Goal: Task Accomplishment & Management: Manage account settings

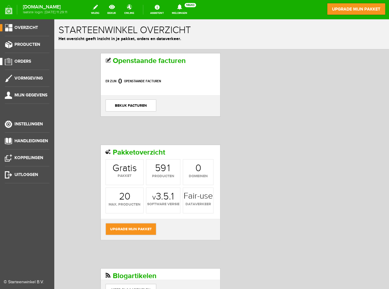
click at [22, 63] on span "Orders" at bounding box center [22, 61] width 17 height 5
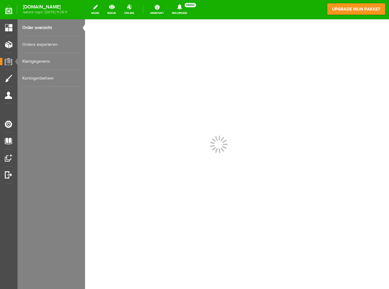
click at [40, 27] on link "Order overzicht" at bounding box center [51, 27] width 58 height 17
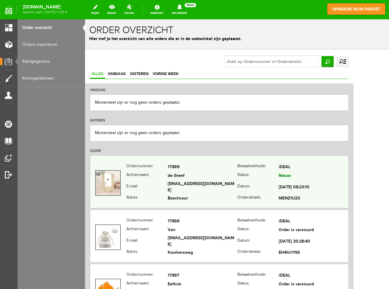
click at [230, 177] on td "de Greef" at bounding box center [202, 176] width 70 height 9
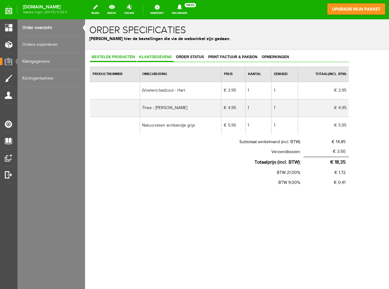
click at [151, 58] on span "Klantgegevens" at bounding box center [155, 57] width 36 height 4
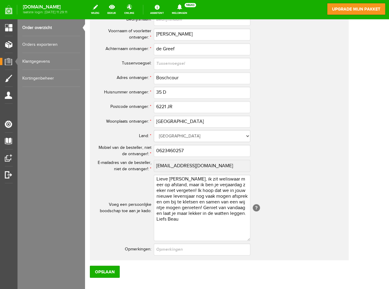
scroll to position [319, 0]
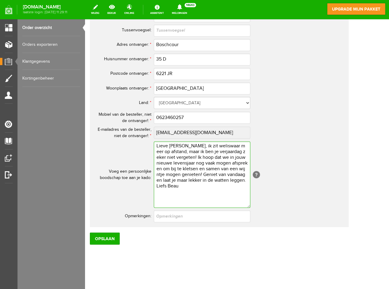
drag, startPoint x: 156, startPoint y: 146, endPoint x: 224, endPoint y: 186, distance: 79.0
click at [224, 189] on textarea "Lieve [PERSON_NAME], ik zit weliswaar meer op afstand, maar ik ben je verjaarda…" at bounding box center [202, 174] width 96 height 66
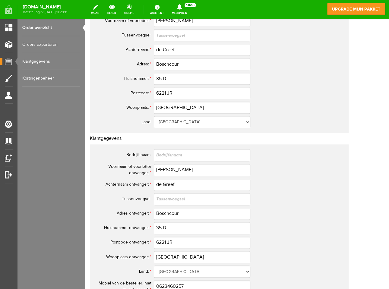
scroll to position [0, 0]
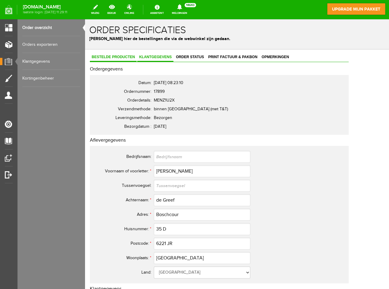
click at [110, 56] on span "Bestelde producten" at bounding box center [113, 57] width 47 height 4
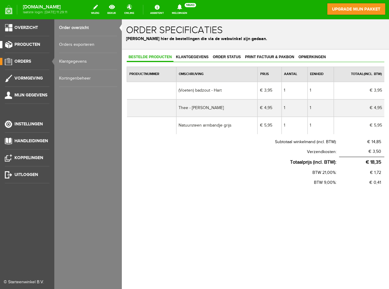
click at [20, 44] on span "Producten" at bounding box center [27, 44] width 26 height 5
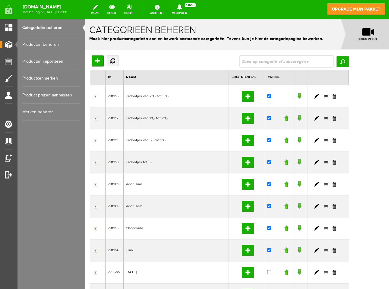
click at [40, 45] on link "Producten beheren" at bounding box center [51, 44] width 58 height 17
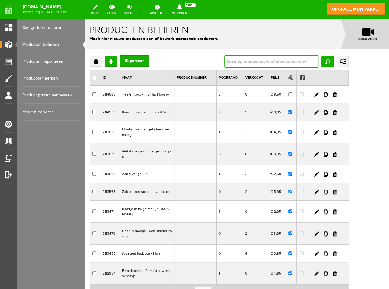
click at [274, 59] on input "text" at bounding box center [271, 61] width 94 height 12
type input "thee"
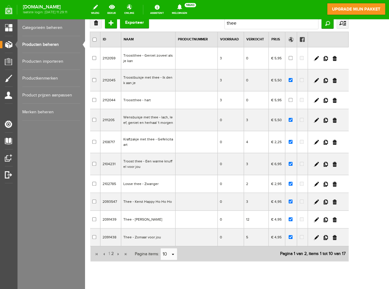
scroll to position [39, 0]
click at [112, 254] on span "2" at bounding box center [113, 253] width 4 height 12
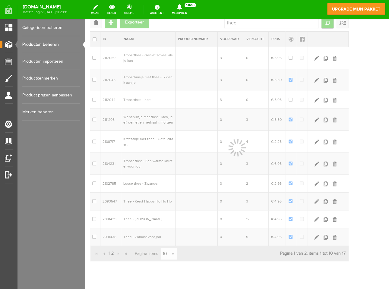
scroll to position [0, 0]
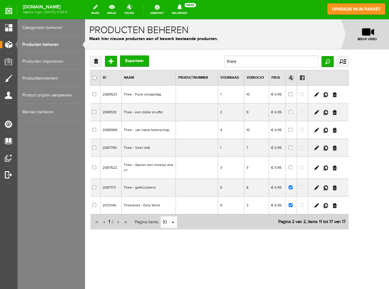
click at [109, 221] on span "1" at bounding box center [109, 222] width 3 height 12
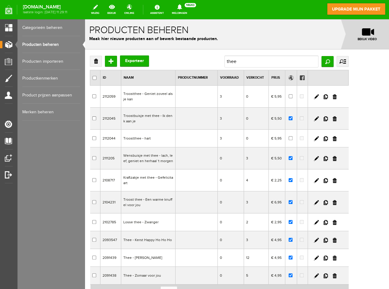
scroll to position [56, 0]
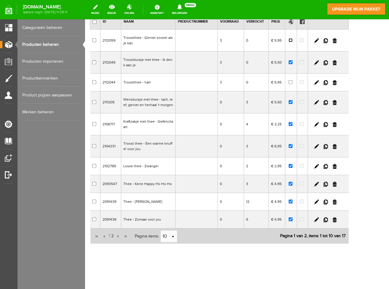
click at [292, 38] on input "checkbox" at bounding box center [290, 40] width 4 height 4
checkbox input "true"
click at [239, 41] on td "3" at bounding box center [231, 41] width 26 height 22
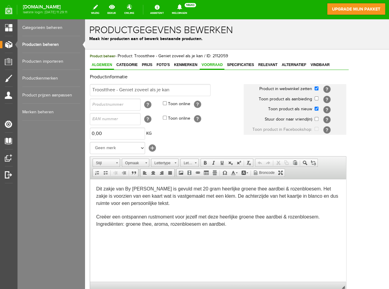
click at [212, 67] on span "Voorraad" at bounding box center [211, 65] width 25 height 4
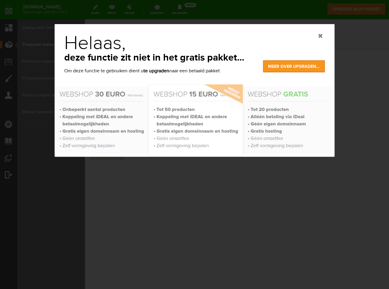
drag, startPoint x: 319, startPoint y: 37, endPoint x: 234, endPoint y: 17, distance: 87.1
click at [319, 37] on link at bounding box center [320, 36] width 4 height 4
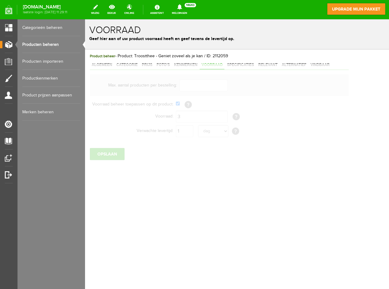
click at [46, 44] on link "Producten beheren" at bounding box center [51, 44] width 58 height 17
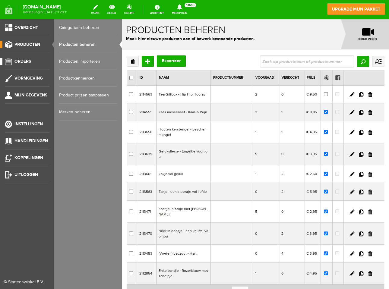
click at [22, 62] on span "Orders" at bounding box center [22, 61] width 17 height 5
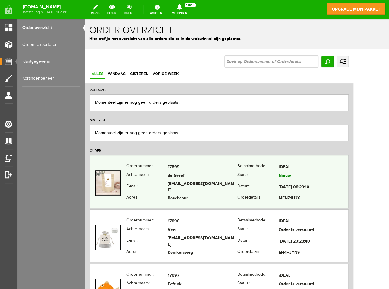
click at [224, 174] on td "de Greef" at bounding box center [202, 176] width 70 height 9
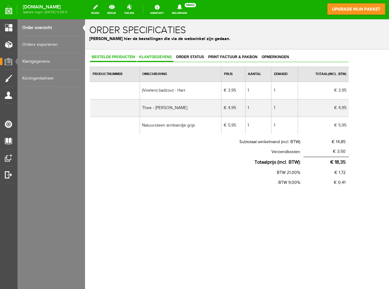
click at [149, 58] on span "Klantgegevens" at bounding box center [155, 57] width 36 height 4
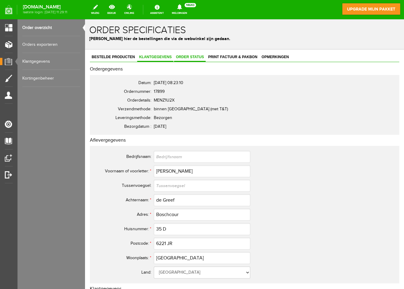
click at [195, 58] on span "Order status" at bounding box center [190, 57] width 32 height 4
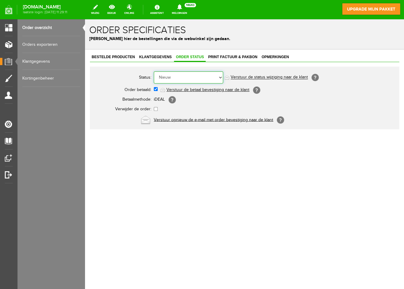
select select "5"
click option "Order is verstuurd" at bounding box center [85, 19] width 0 height 0
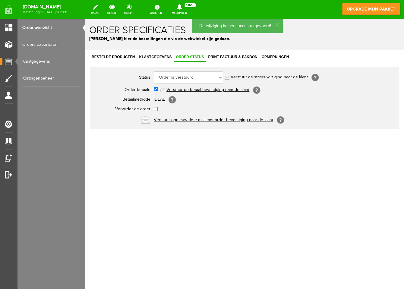
click at [252, 77] on link "Verstuur de status wijziging naar de klant" at bounding box center [268, 77] width 77 height 5
